Goal: Transaction & Acquisition: Subscribe to service/newsletter

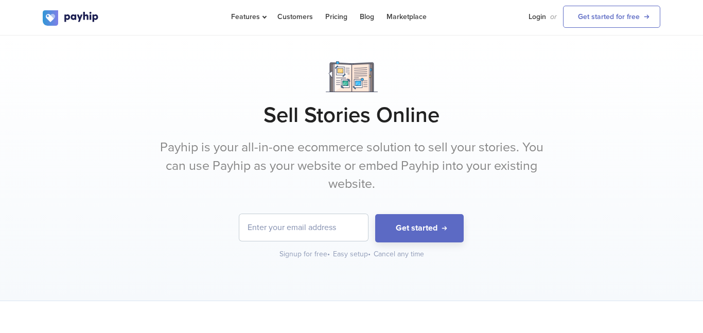
click at [336, 231] on input "email" at bounding box center [303, 227] width 129 height 27
type input "ericthaddeust@gmail.com"
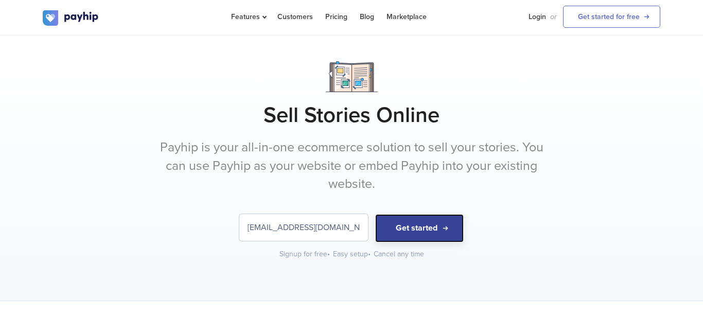
click at [436, 234] on button "Get started" at bounding box center [419, 228] width 89 height 28
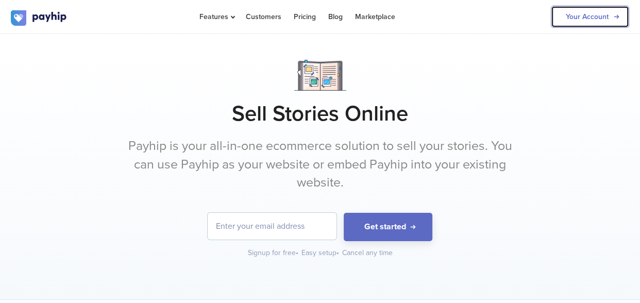
click at [572, 16] on link "Your Account" at bounding box center [589, 17] width 78 height 22
